Goal: Download file/media

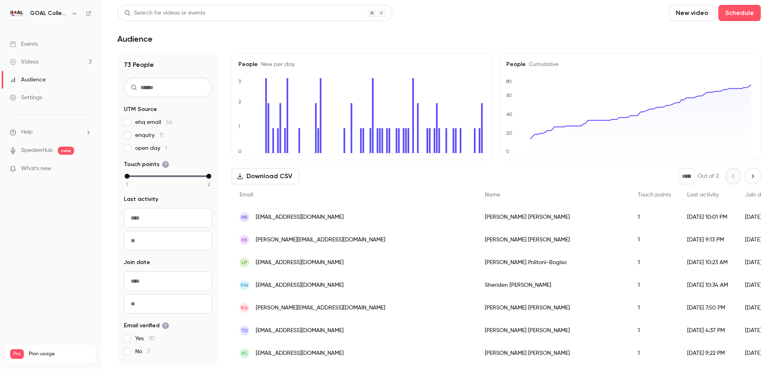
click at [260, 175] on button "Download CSV" at bounding box center [265, 176] width 68 height 16
click at [23, 66] on link "Videos 3" at bounding box center [50, 62] width 101 height 18
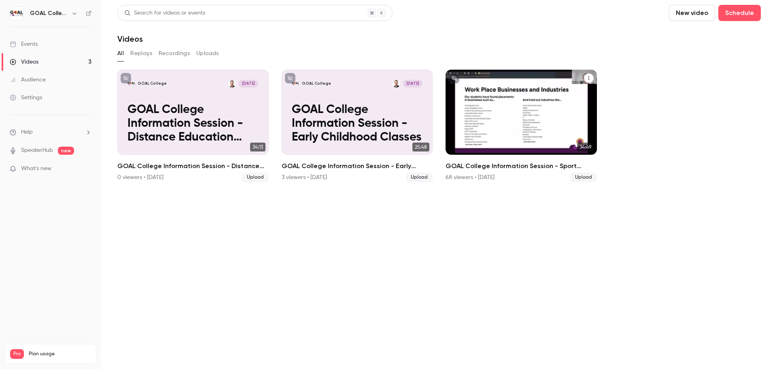
click at [547, 106] on p "GOAL College Information Session - Sport Classes" at bounding box center [521, 123] width 131 height 41
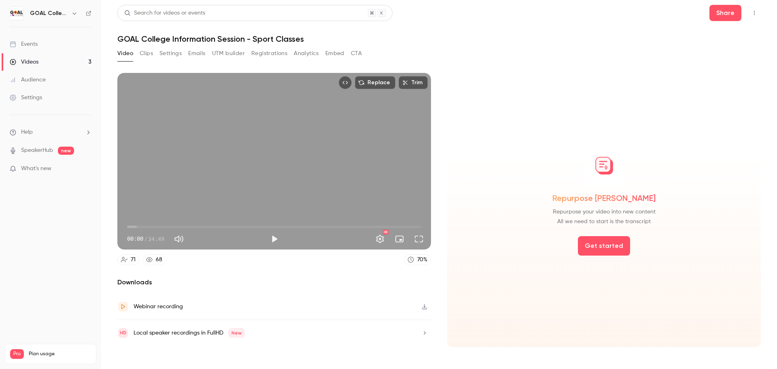
click at [310, 51] on button "Analytics" at bounding box center [306, 53] width 25 height 13
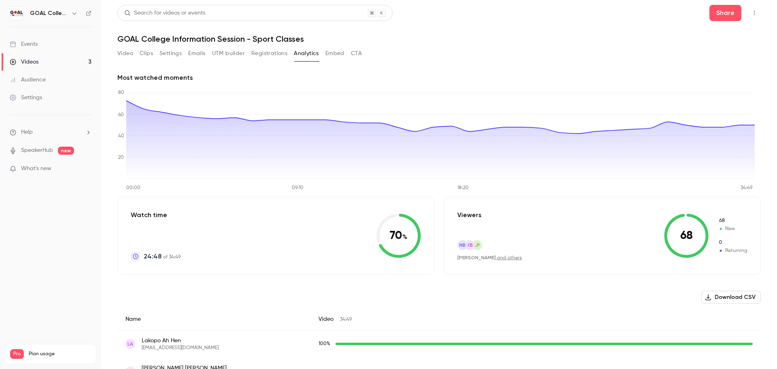
click at [727, 300] on button "Download CSV" at bounding box center [730, 297] width 59 height 13
click at [33, 66] on link "Videos 3" at bounding box center [50, 62] width 101 height 18
